Goal: Information Seeking & Learning: Learn about a topic

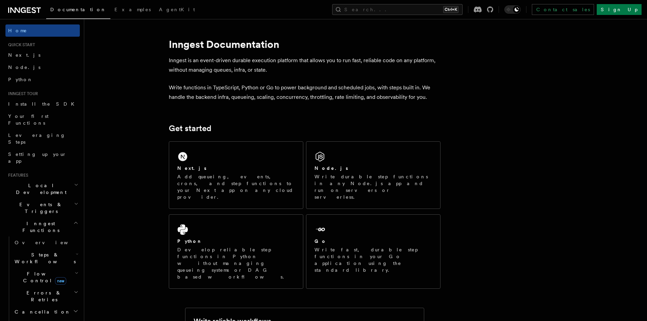
click at [27, 8] on icon at bounding box center [29, 9] width 4 height 5
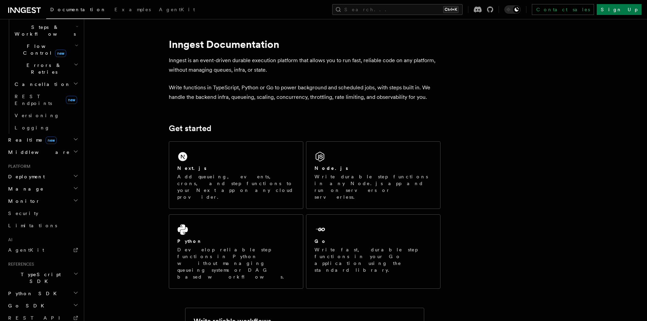
scroll to position [236, 0]
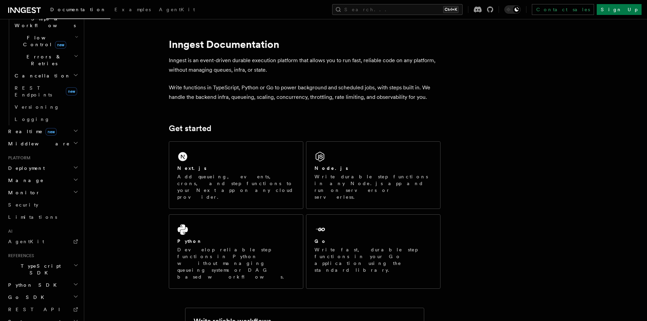
click at [26, 186] on h2 "Monitor" at bounding box center [42, 192] width 74 height 12
click at [28, 203] on span "Insights" at bounding box center [30, 205] width 31 height 5
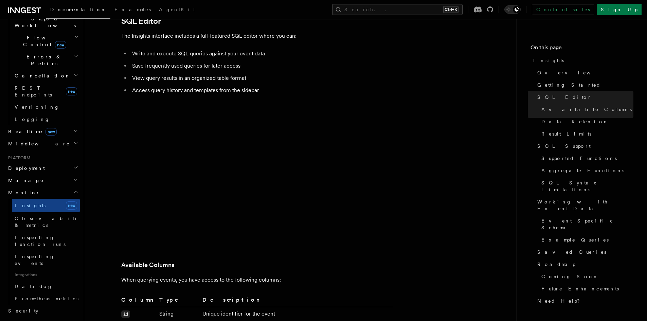
scroll to position [645, 0]
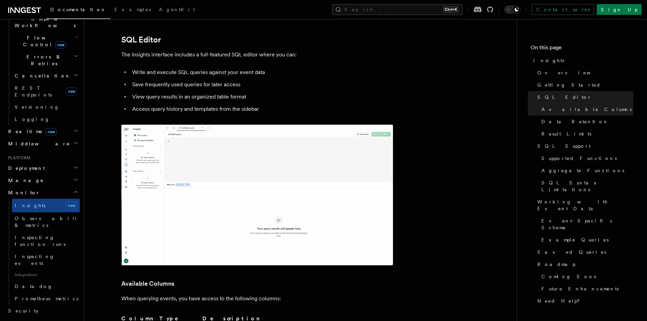
drag, startPoint x: 357, startPoint y: 127, endPoint x: 361, endPoint y: 166, distance: 39.3
click at [357, 127] on img at bounding box center [257, 195] width 272 height 141
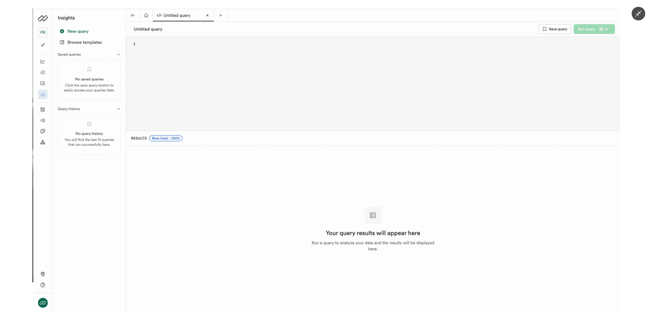
click at [355, 133] on img at bounding box center [326, 160] width 588 height 304
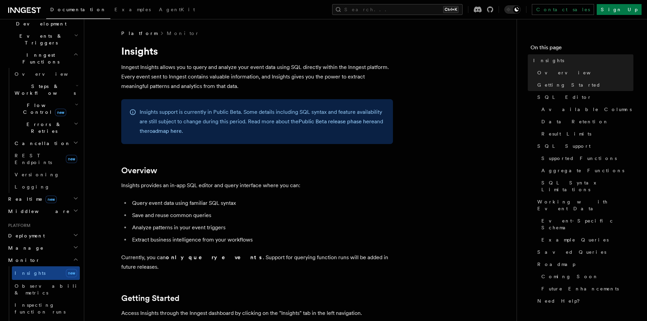
scroll to position [168, 0]
click at [36, 152] on span "REST Endpoints" at bounding box center [39, 159] width 49 height 14
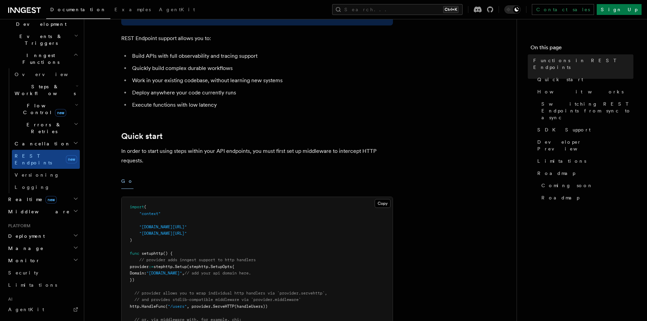
scroll to position [238, 0]
